Goal: Task Accomplishment & Management: Manage account settings

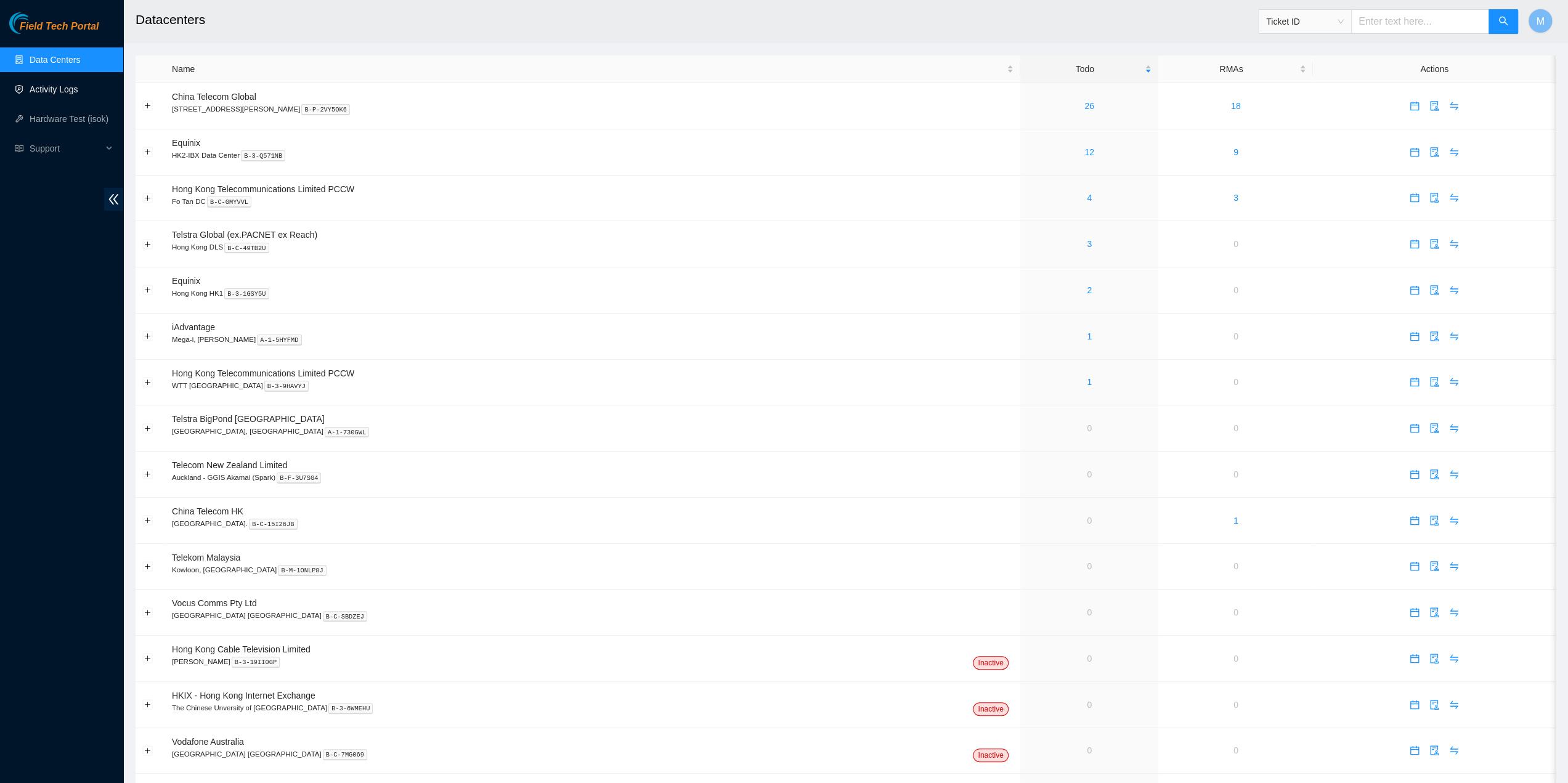
click at [49, 89] on link "Activity Logs" at bounding box center [54, 89] width 49 height 10
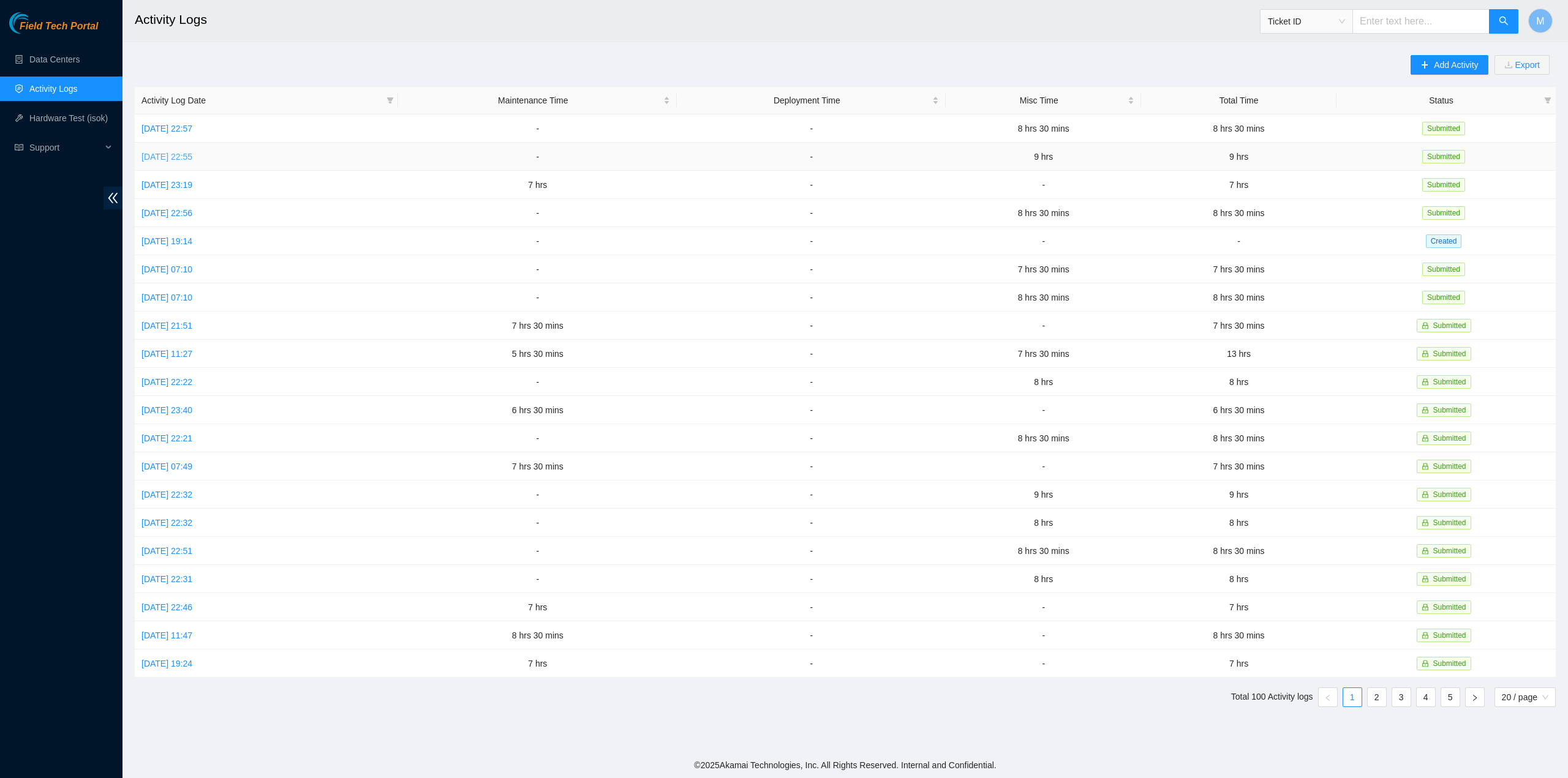
click at [192, 158] on link "Sat, 11 Oct 2025 22:55" at bounding box center [167, 156] width 51 height 10
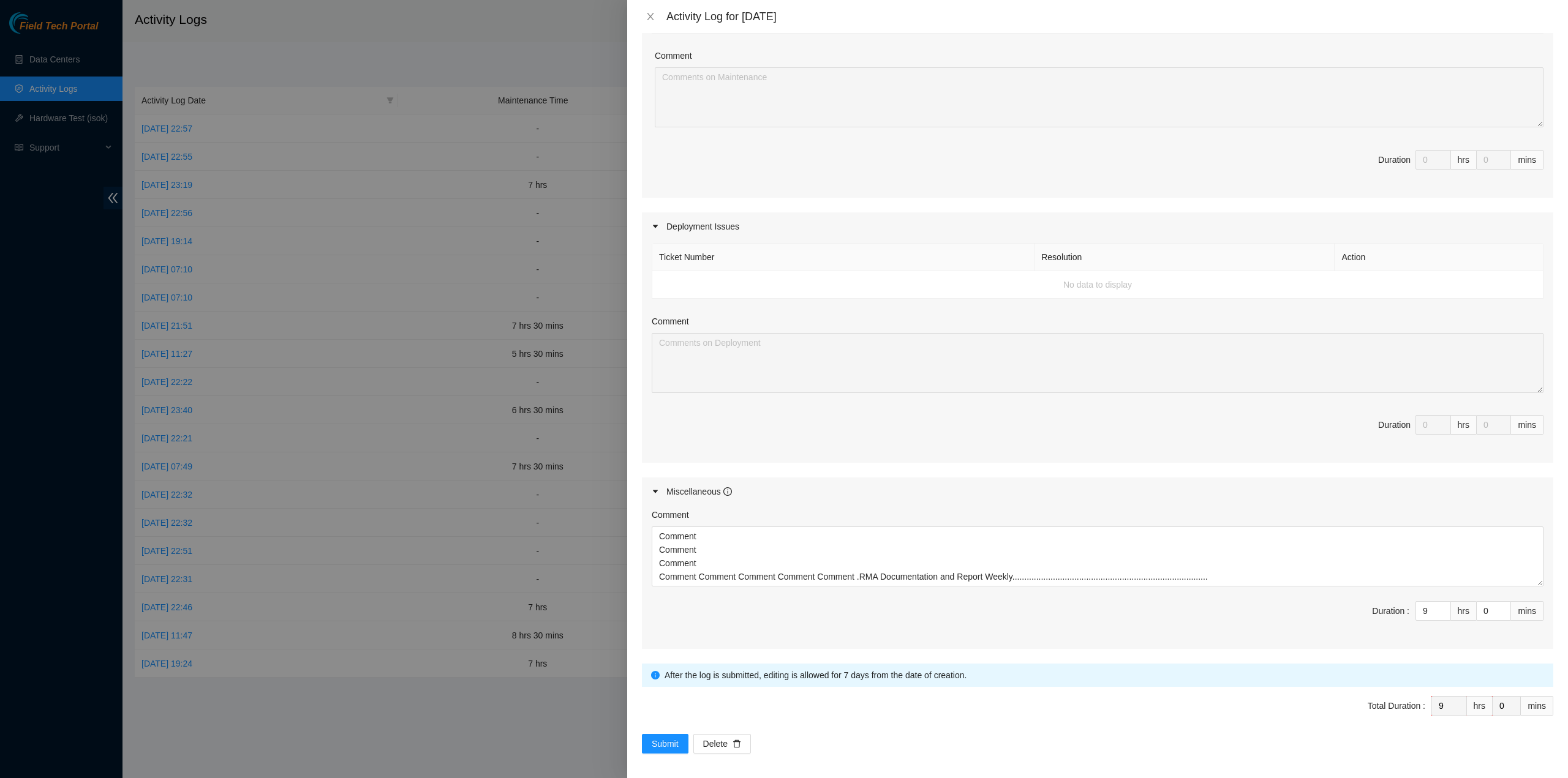
scroll to position [264, 0]
drag, startPoint x: 1204, startPoint y: 580, endPoint x: 603, endPoint y: 520, distance: 604.0
click at [603, 520] on div "Activity Log for 11-10-2025 Note: This activity log is for informational purpos…" at bounding box center [784, 389] width 1568 height 778
click at [647, 20] on icon "close" at bounding box center [650, 17] width 7 height 8
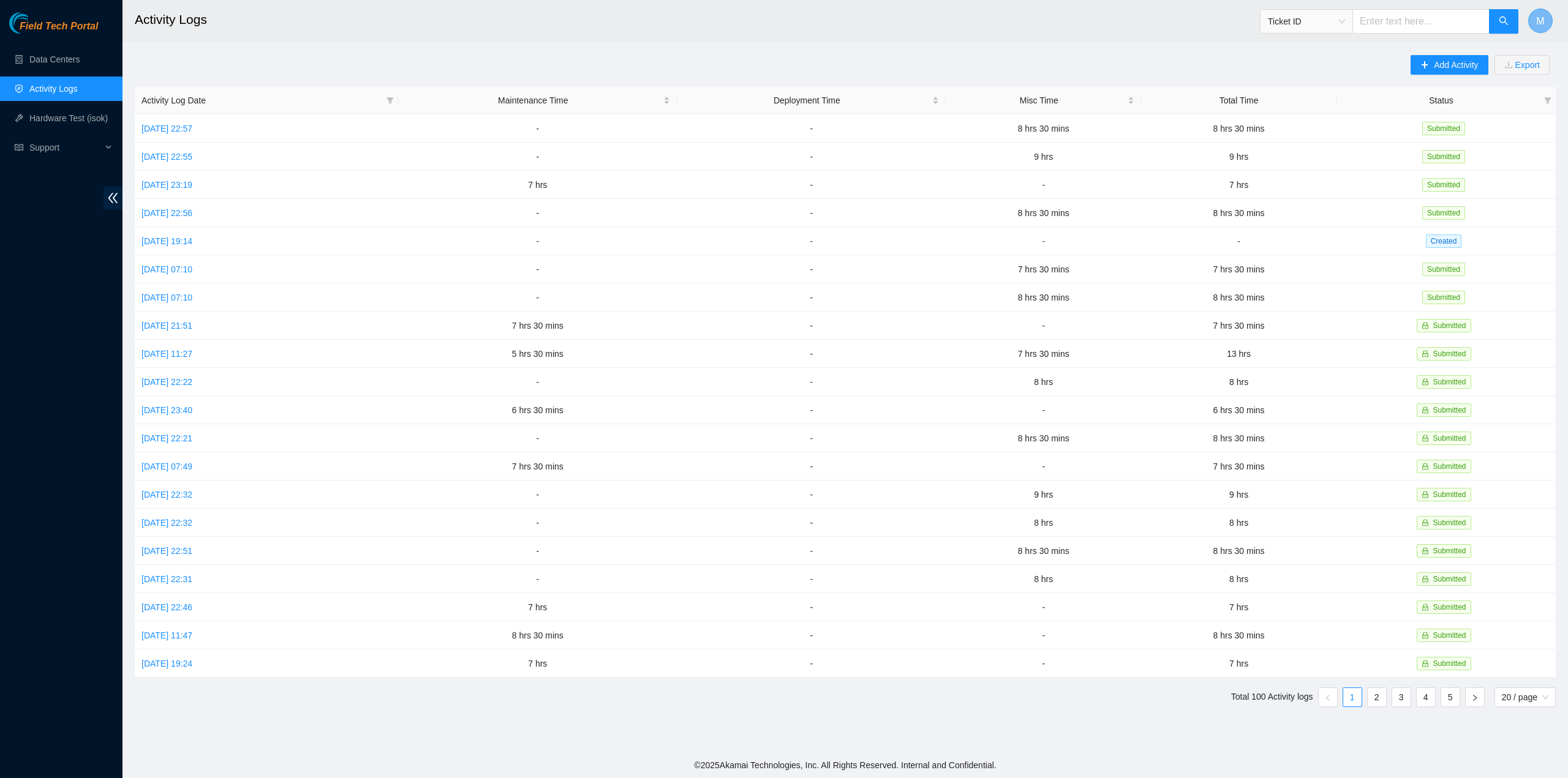
click at [1541, 18] on span "M" at bounding box center [1540, 21] width 8 height 15
click at [1436, 112] on link "Logout" at bounding box center [1449, 108] width 26 height 10
